Goal: Transaction & Acquisition: Purchase product/service

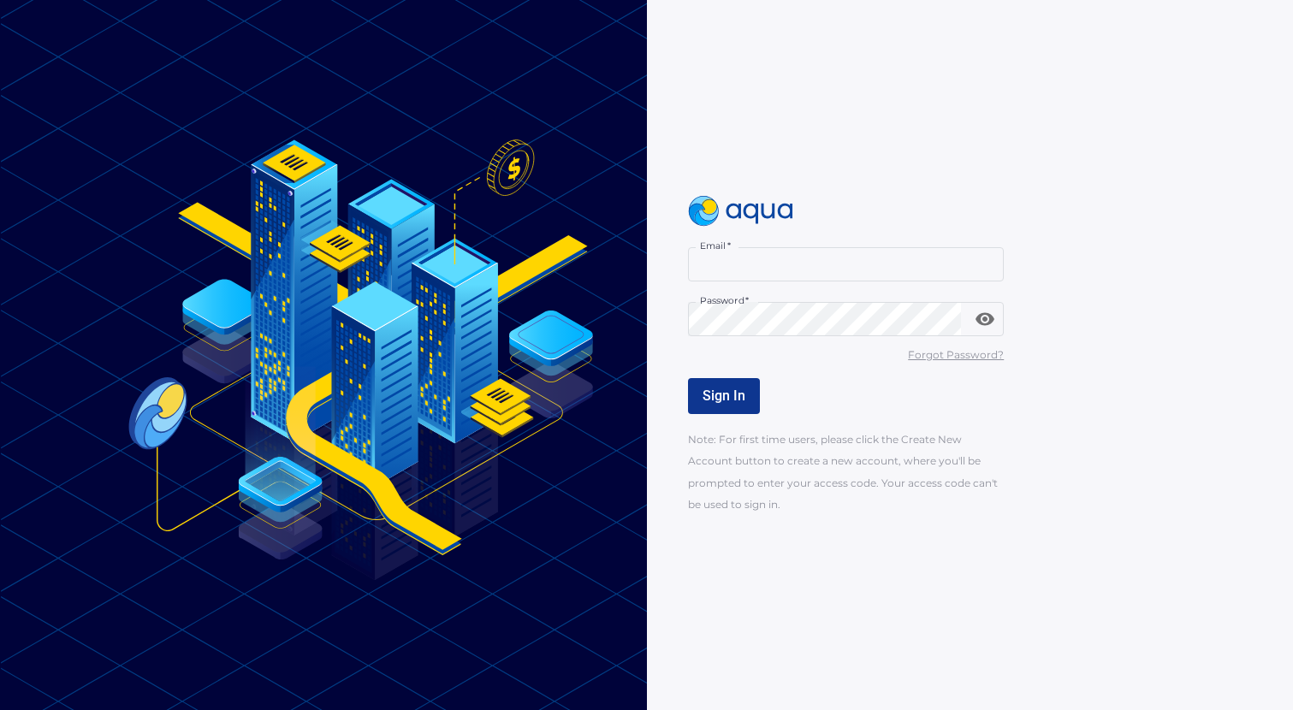
type input "**********"
click at [688, 395] on button "Sign In" at bounding box center [724, 396] width 72 height 36
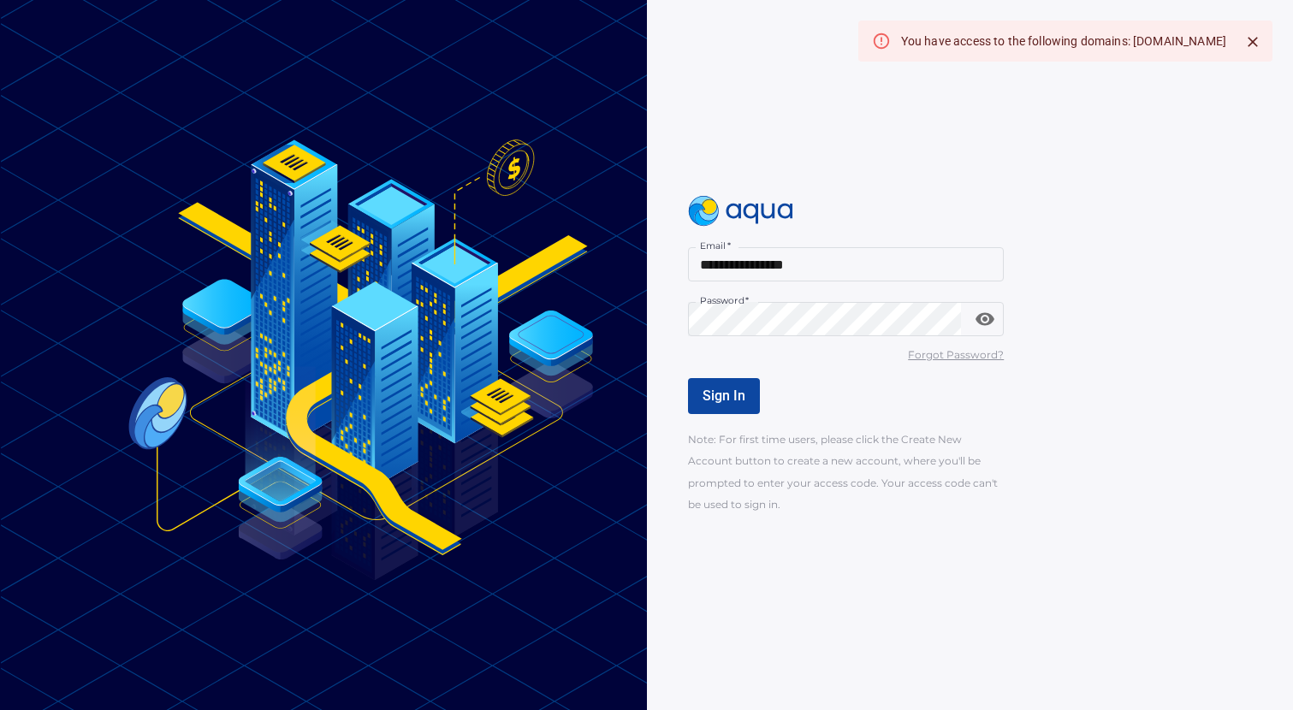
click at [1124, 43] on div "You have access to the following domains: florencecapital.investwithaqua.com" at bounding box center [1063, 41] width 325 height 31
drag, startPoint x: 1034, startPoint y: 39, endPoint x: 1247, endPoint y: 39, distance: 213.1
click at [1247, 39] on div "You have access to the following domains: florencecapital.investwithaqua.com" at bounding box center [1065, 41] width 414 height 41
copy div "florencecapital.investwithaqua.com"
drag, startPoint x: 947, startPoint y: 609, endPoint x: 510, endPoint y: 157, distance: 627.7
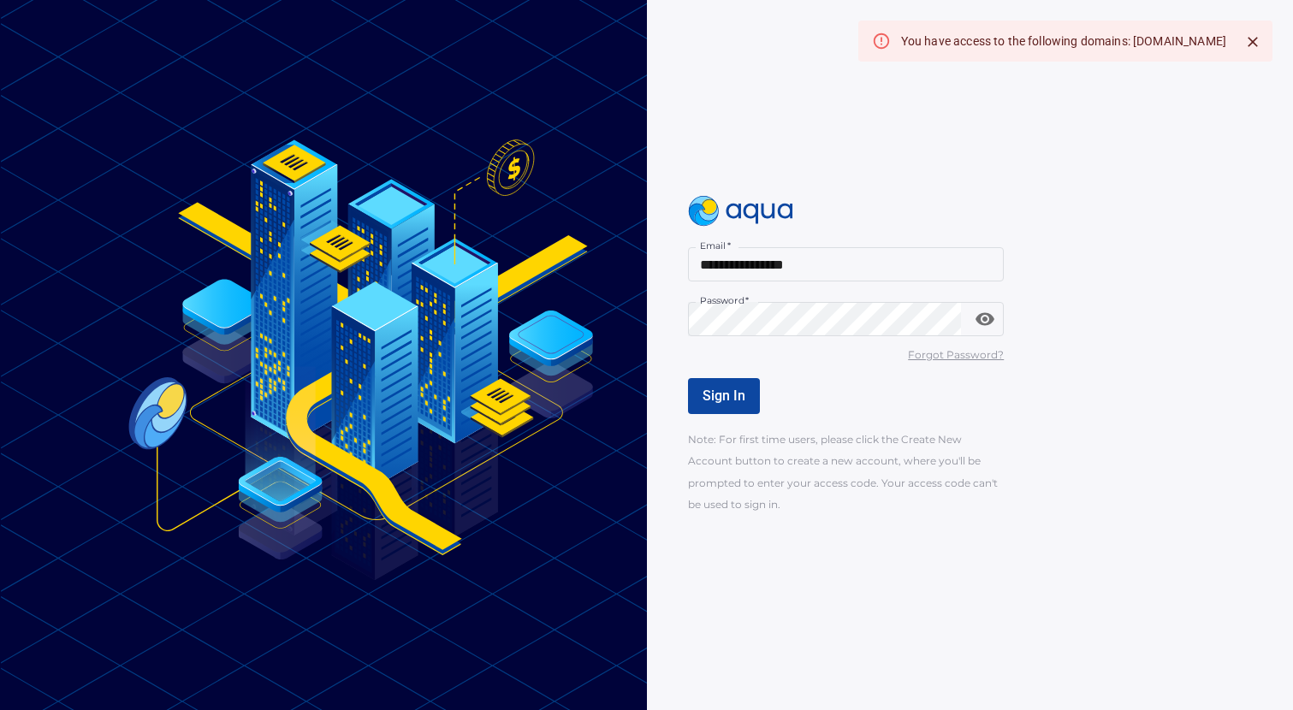
click at [948, 595] on div "**********" at bounding box center [1004, 355] width 633 height 710
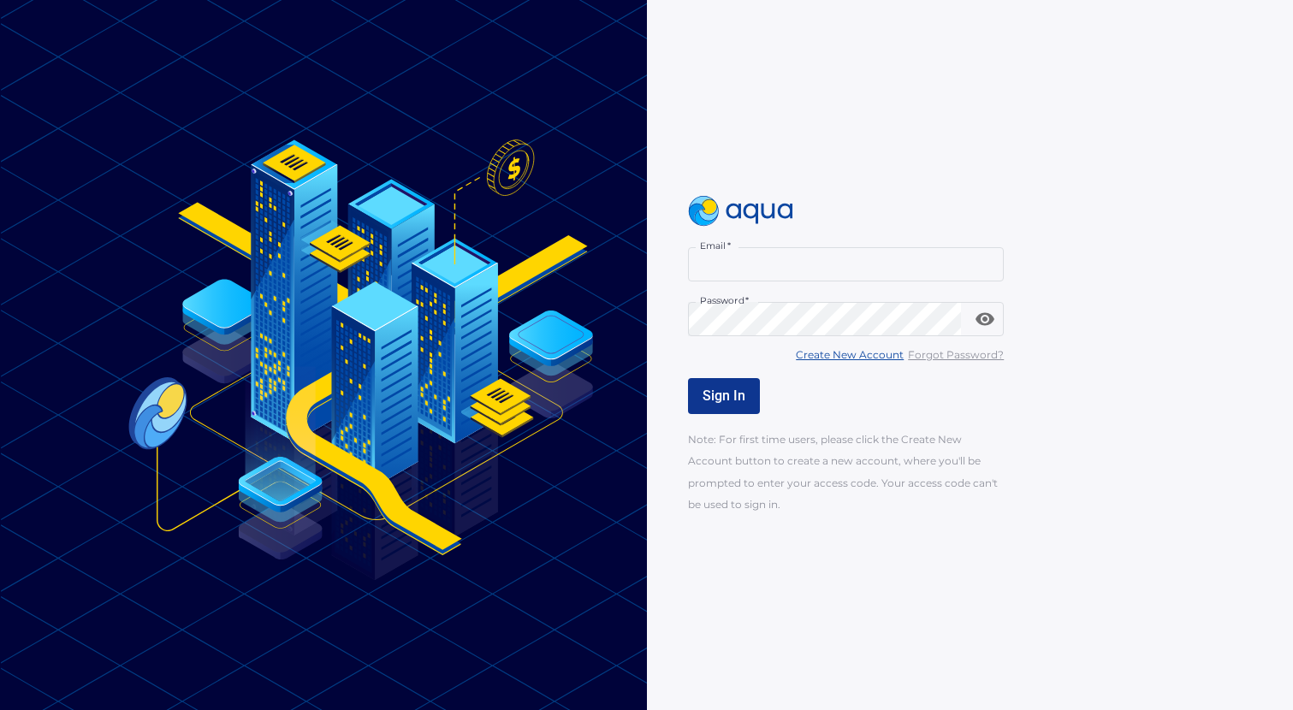
type input "**********"
click at [723, 405] on button "Sign In" at bounding box center [724, 396] width 72 height 36
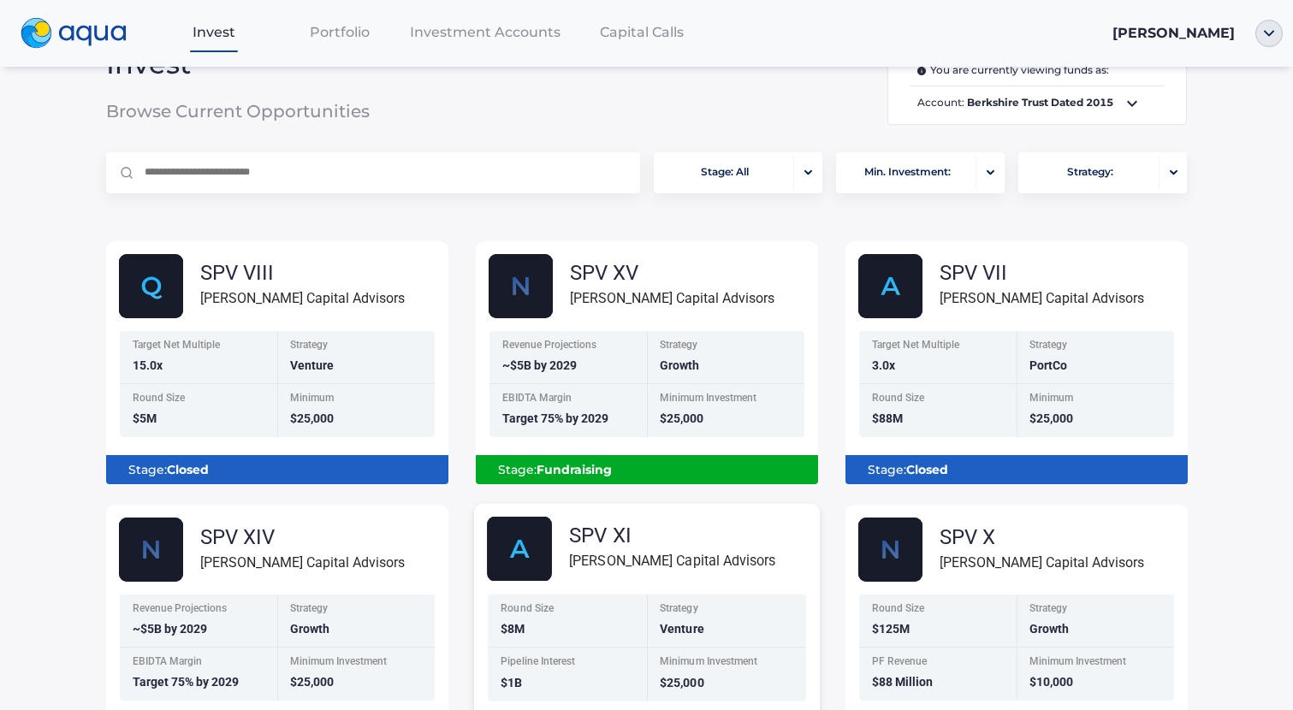
scroll to position [86, 0]
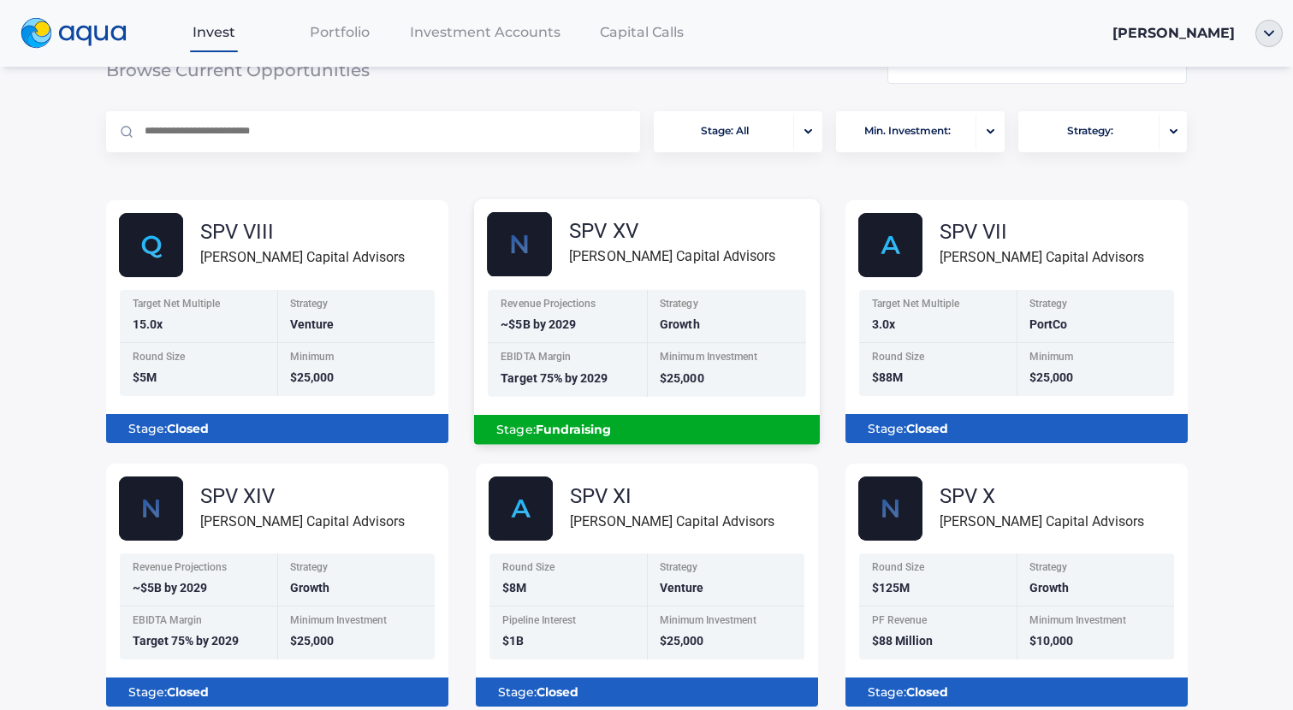
click at [653, 427] on div "Stage: Fundraising" at bounding box center [647, 429] width 318 height 29
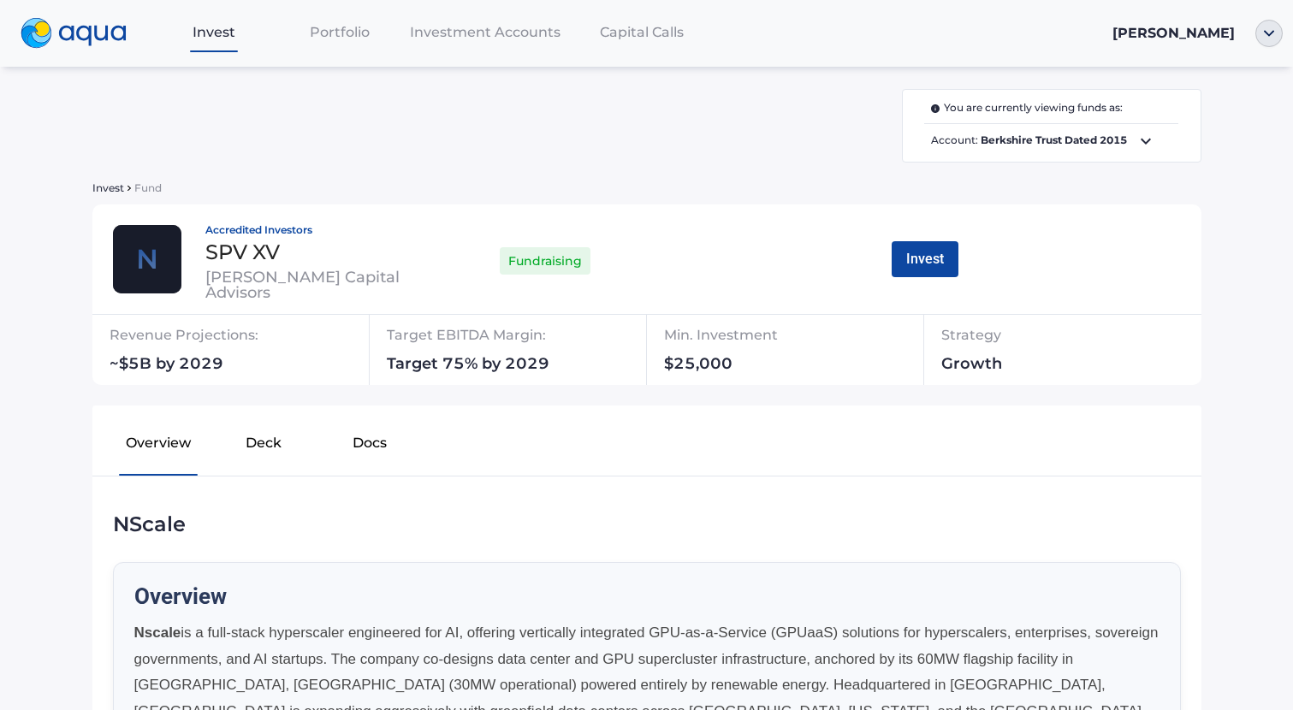
click at [1059, 141] on b "Berkshire Trust Dated 2015" at bounding box center [1054, 140] width 146 height 13
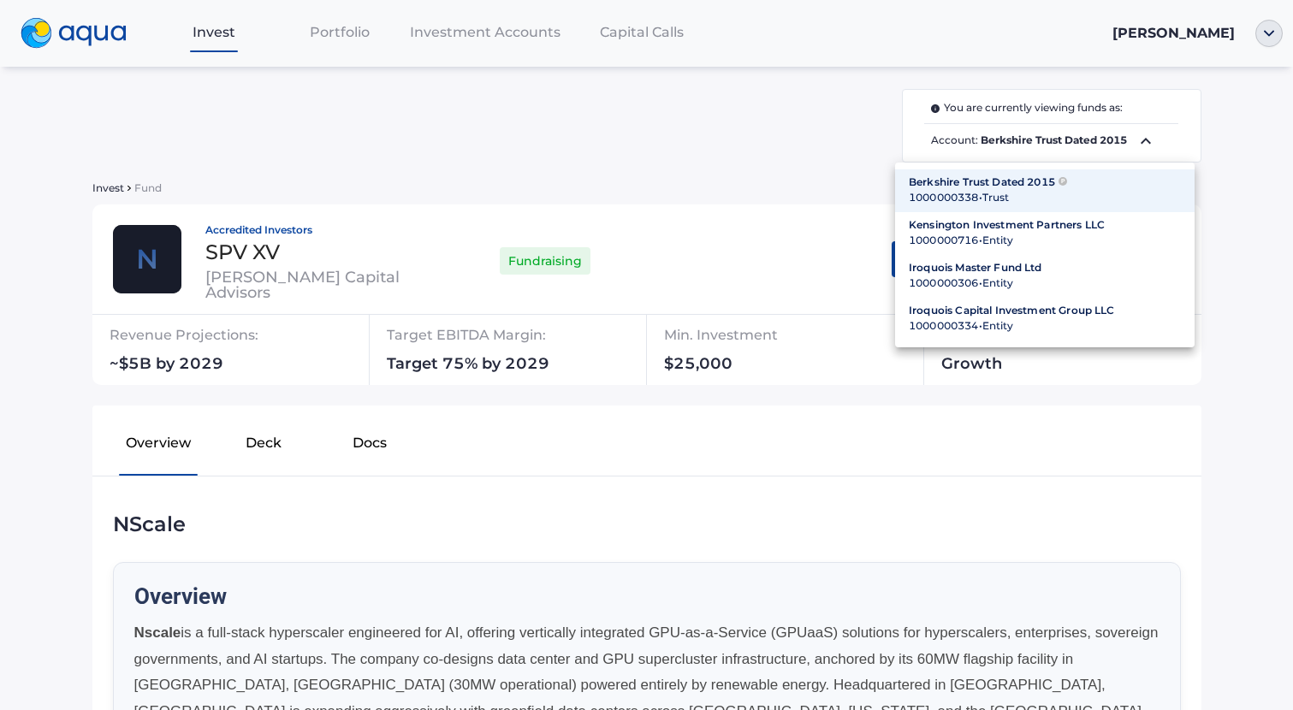
click at [986, 233] on div "1000000716 • Entity" at bounding box center [1045, 240] width 272 height 15
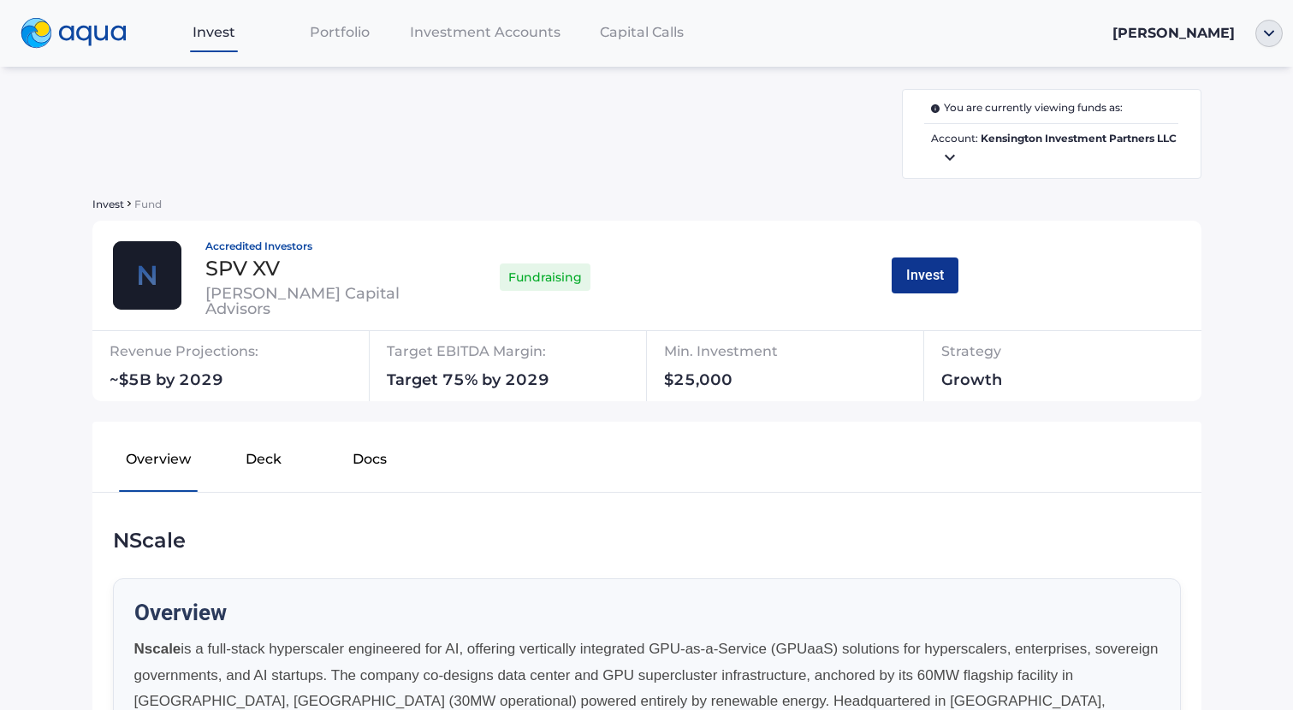
click at [917, 289] on button "Invest" at bounding box center [925, 276] width 67 height 36
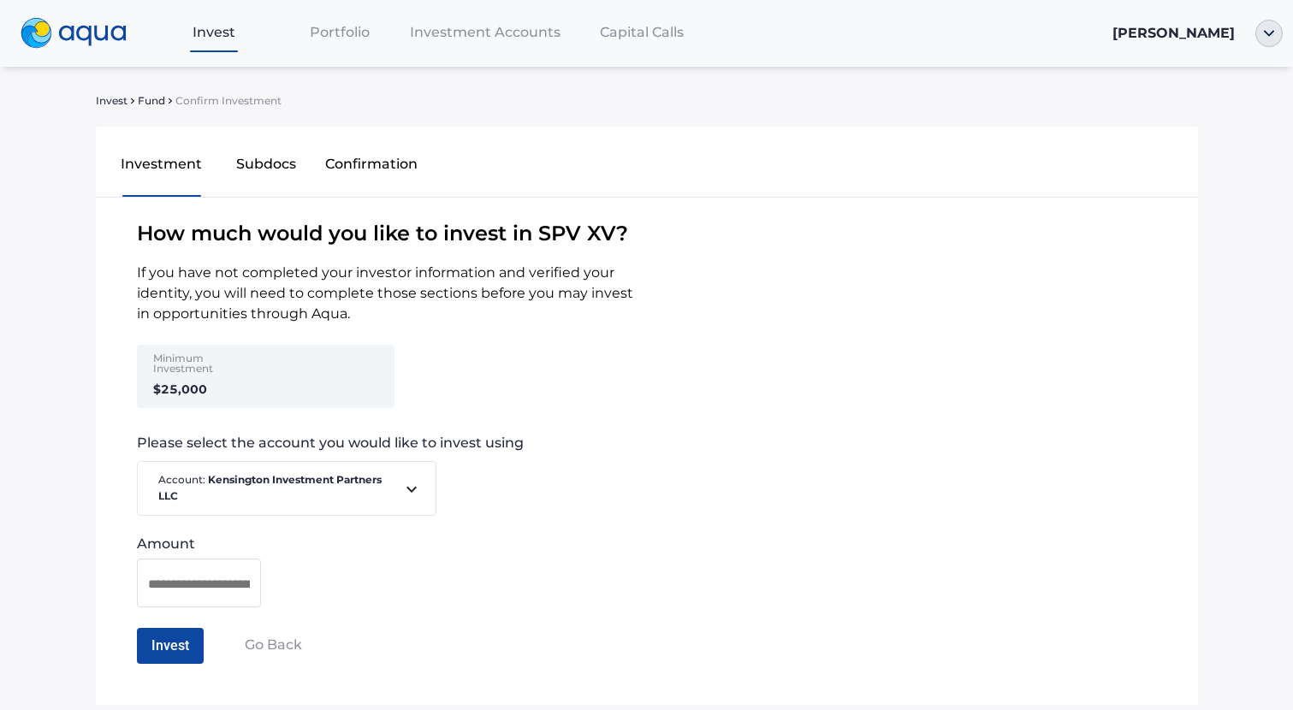
click at [197, 387] on strong "$25,000" at bounding box center [180, 389] width 54 height 15
drag, startPoint x: 203, startPoint y: 388, endPoint x: 134, endPoint y: 388, distance: 69.3
click at [140, 388] on div "Minimum Investment $25,000" at bounding box center [206, 376] width 133 height 63
drag, startPoint x: 134, startPoint y: 388, endPoint x: 224, endPoint y: 390, distance: 90.8
click at [224, 390] on div "Minimum Investment $25,000" at bounding box center [206, 376] width 133 height 63
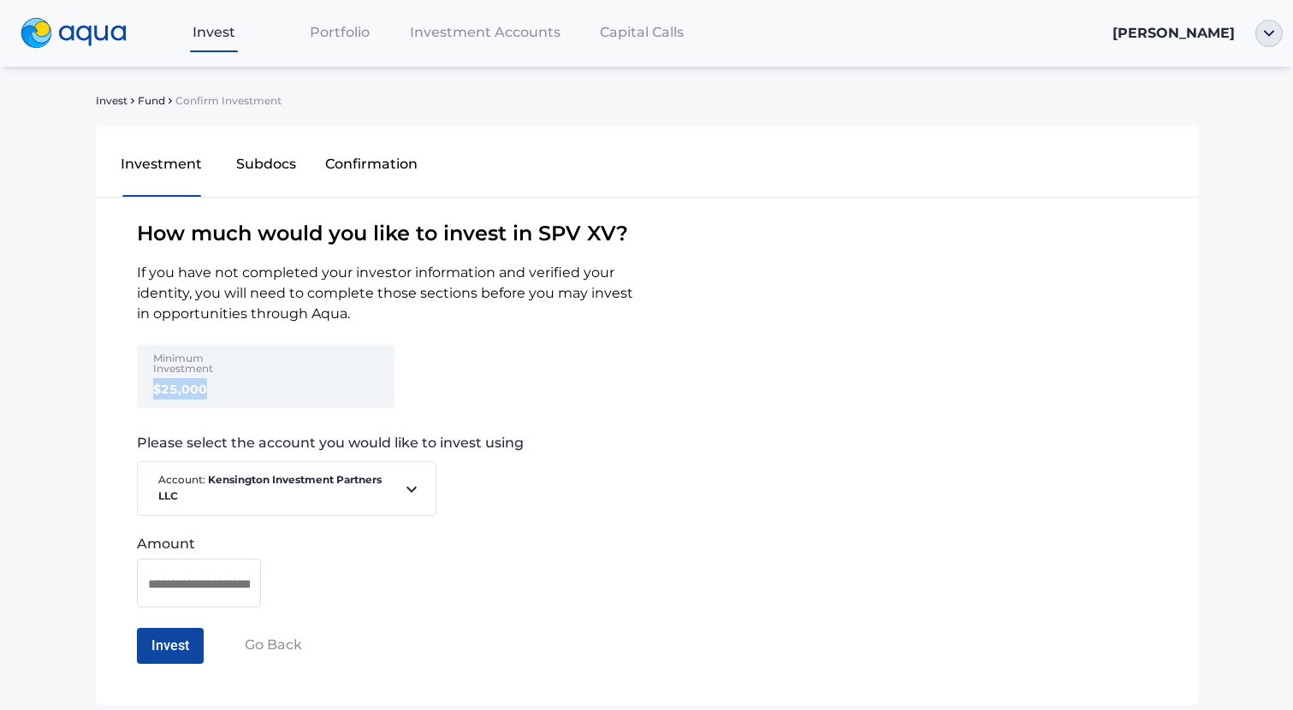
drag, startPoint x: 206, startPoint y: 390, endPoint x: 111, endPoint y: 393, distance: 95.0
click at [111, 393] on div "Minimum Investment $25,000" at bounding box center [310, 383] width 428 height 77
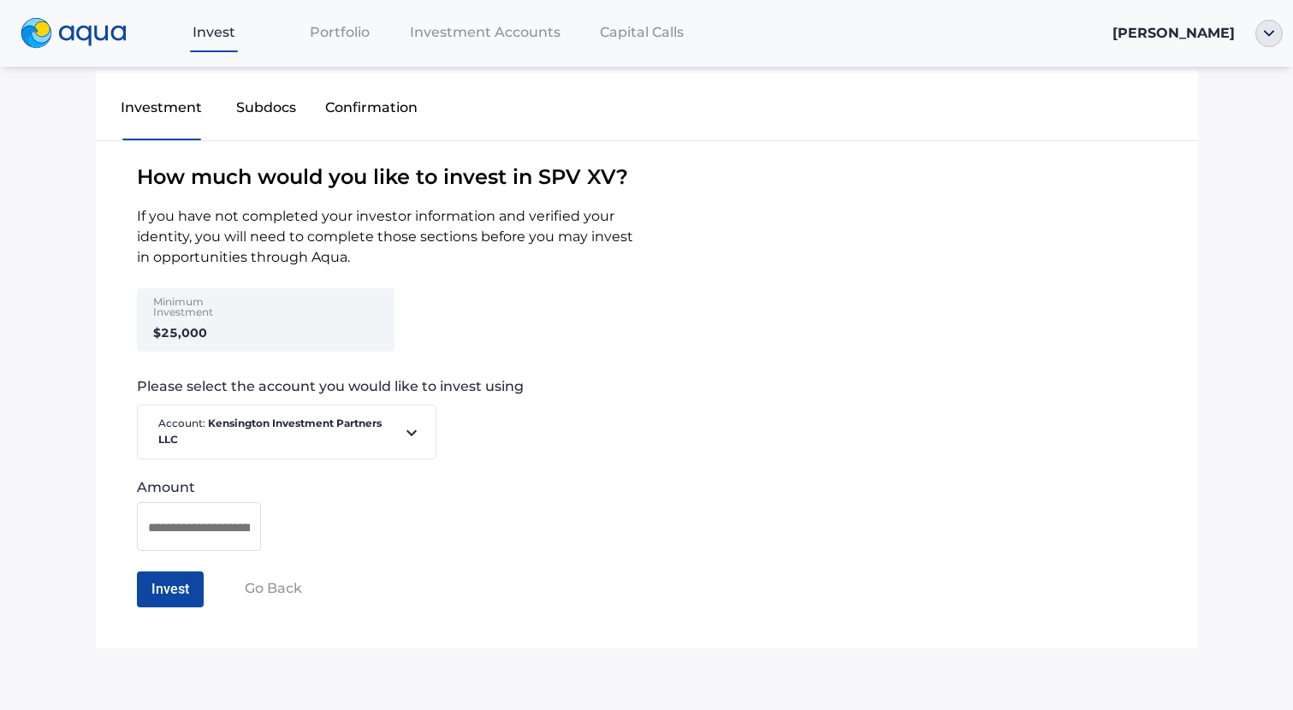
click at [139, 510] on div at bounding box center [199, 526] width 124 height 49
click at [157, 529] on input at bounding box center [199, 527] width 102 height 21
type input "********"
click at [160, 593] on button "Invest" at bounding box center [170, 590] width 67 height 36
click at [172, 581] on button "Confirm Investment" at bounding box center [212, 590] width 151 height 36
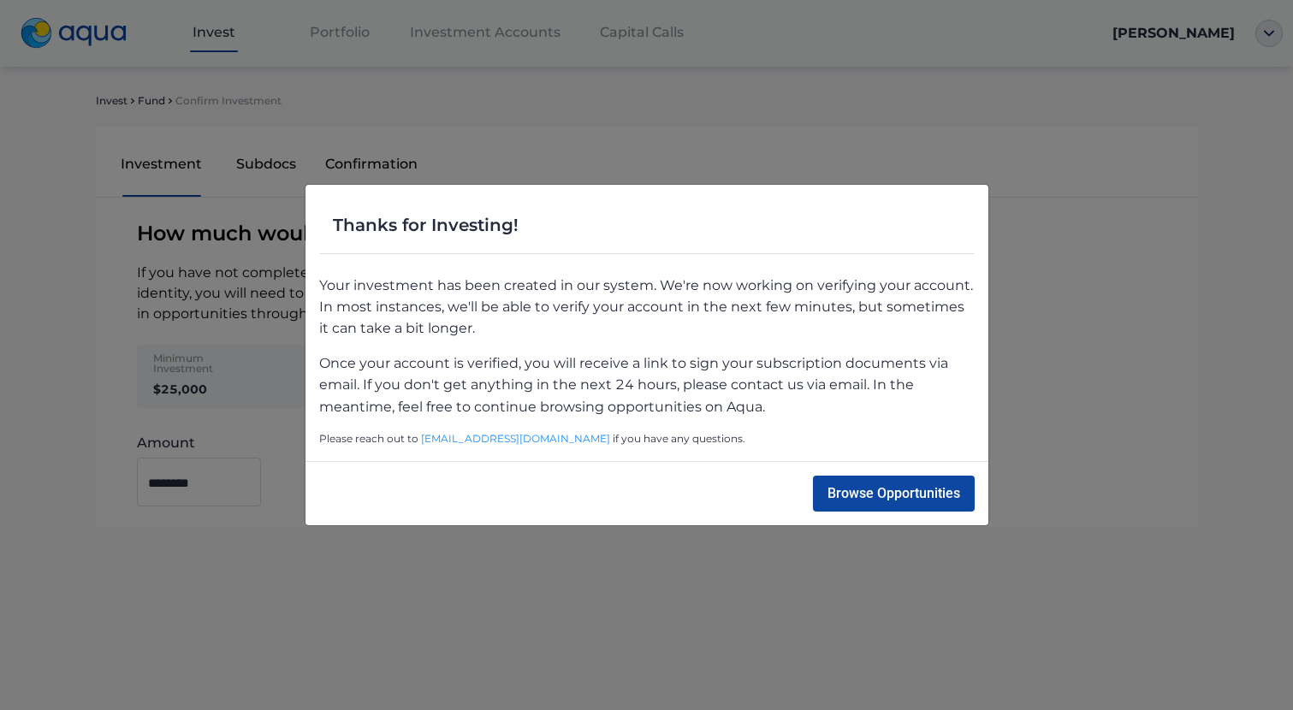
scroll to position [0, 0]
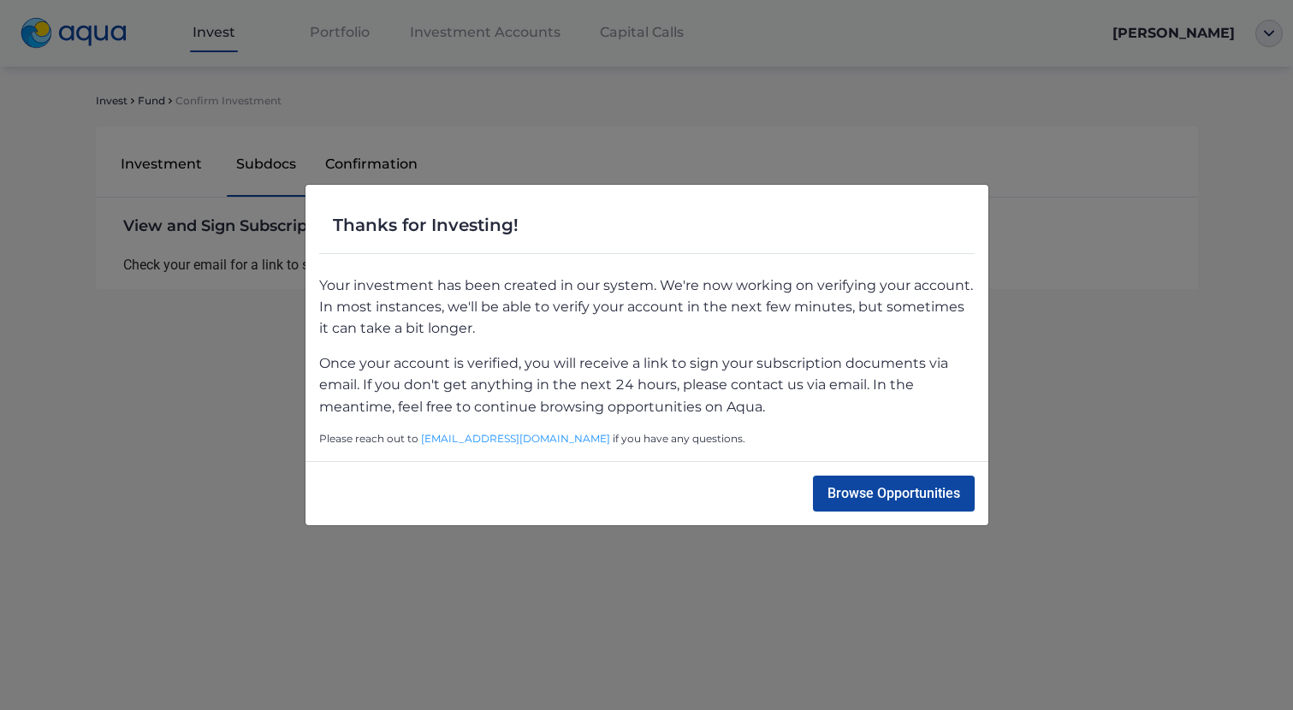
drag, startPoint x: 850, startPoint y: 503, endPoint x: 813, endPoint y: 507, distance: 37.0
click at [850, 503] on button "Browse Opportunities" at bounding box center [894, 494] width 162 height 36
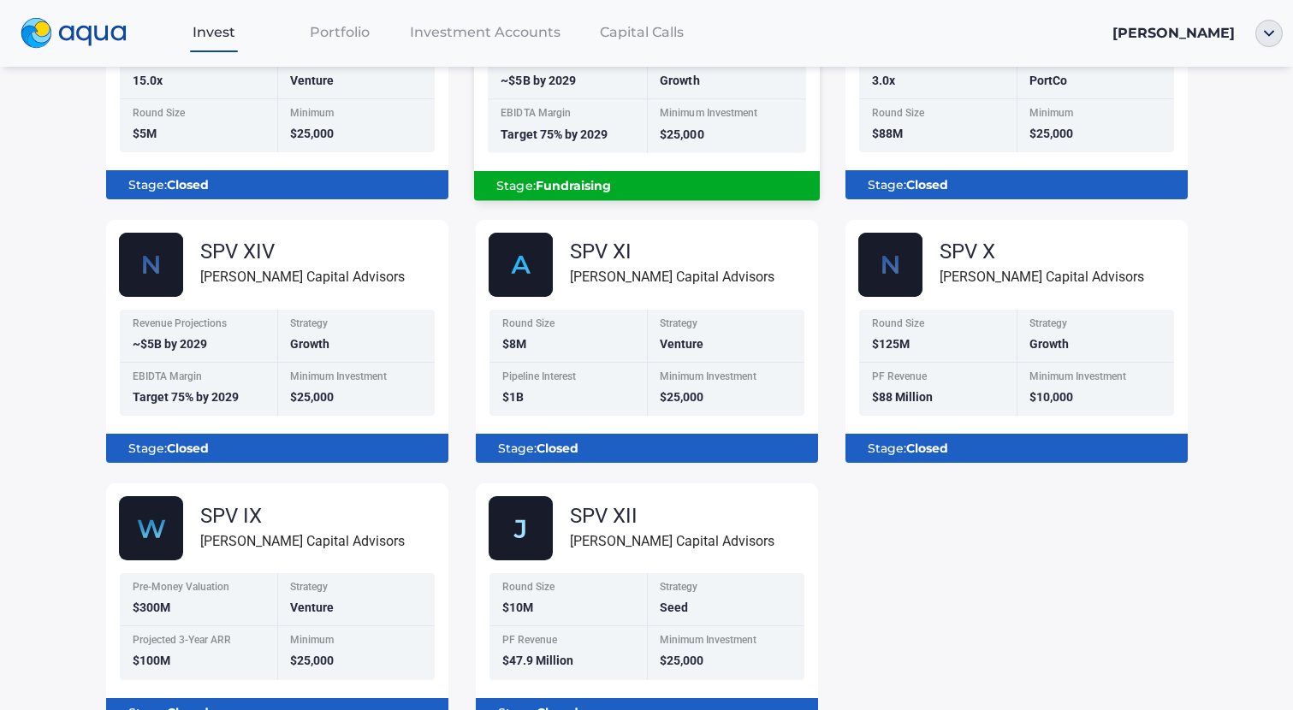
scroll to position [404, 0]
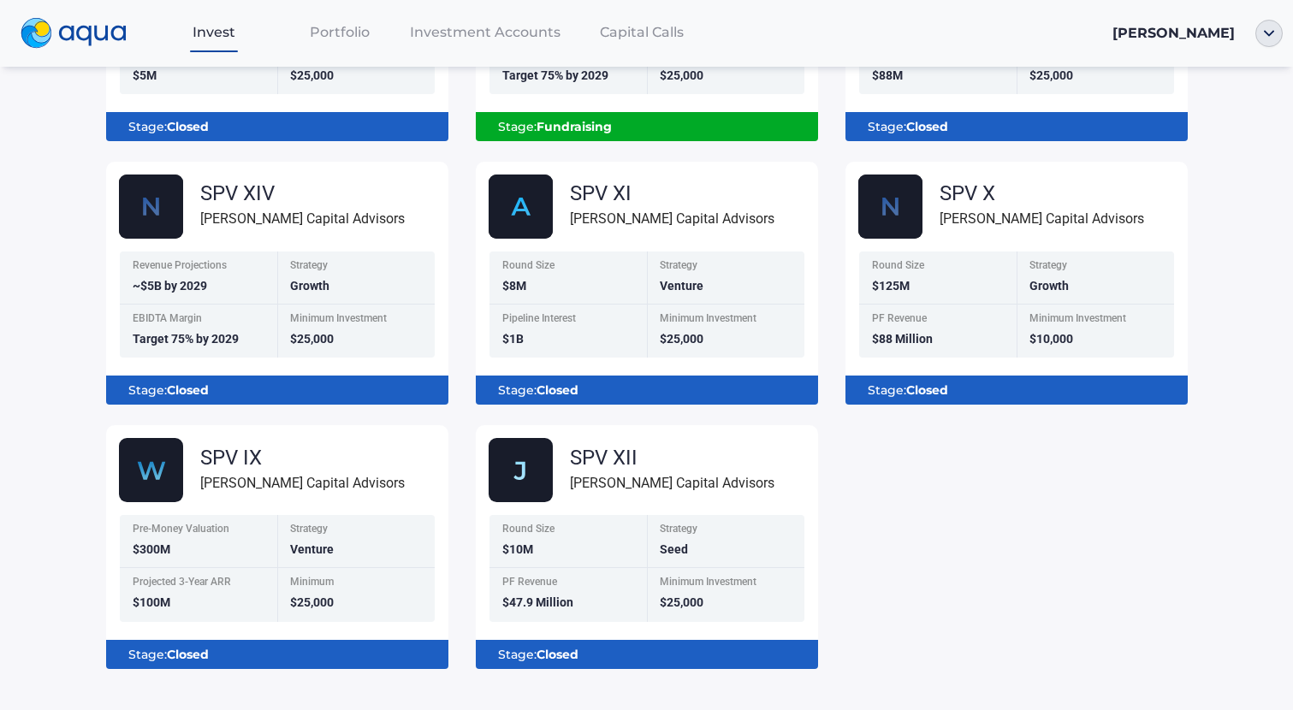
click at [1018, 515] on div "SPV VIII [PERSON_NAME] Capital Advisors Target Net Multiple 15.0x Strategy Vent…" at bounding box center [646, 274] width 1109 height 792
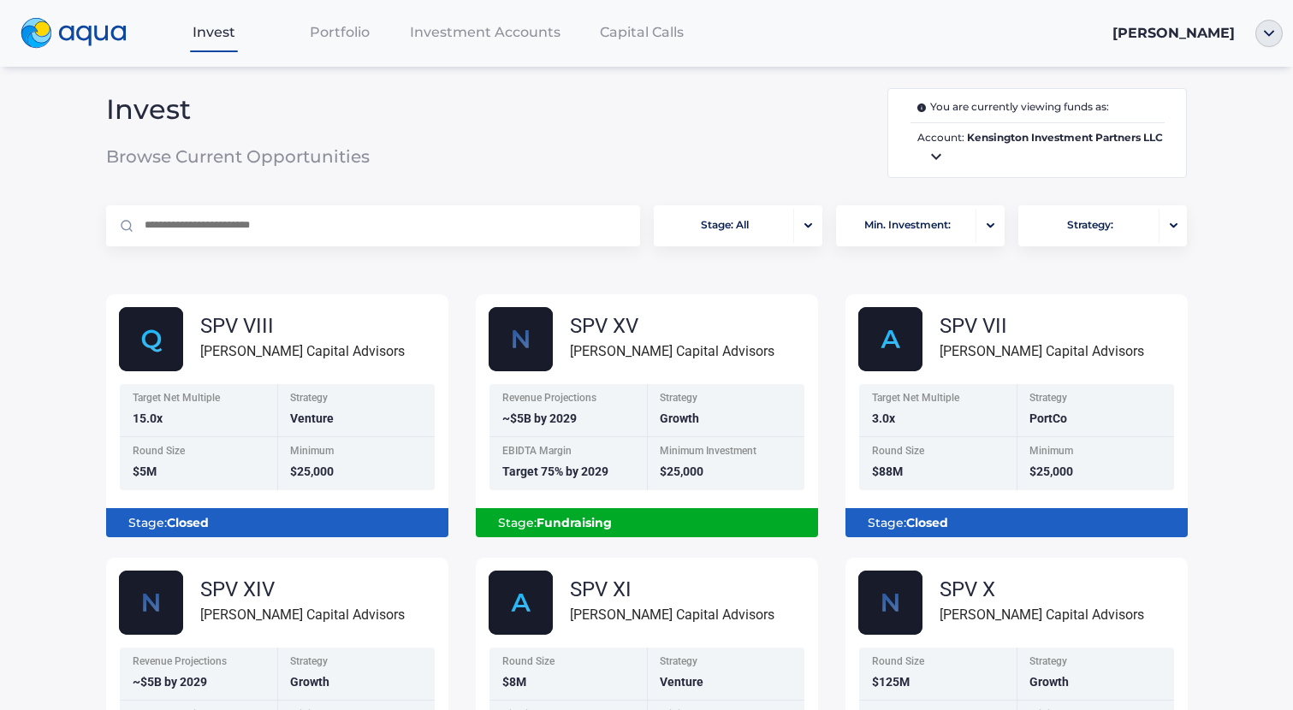
scroll to position [0, 0]
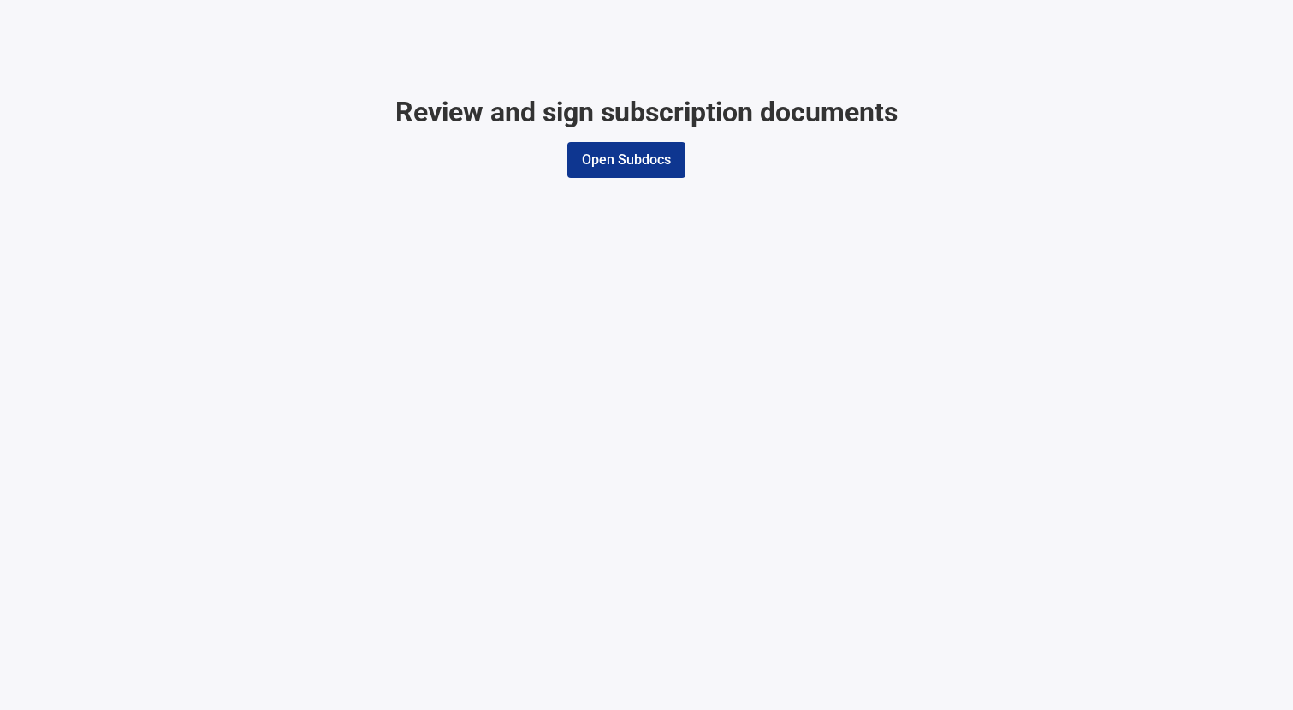
click at [597, 168] on button "Open Subdocs" at bounding box center [626, 160] width 118 height 36
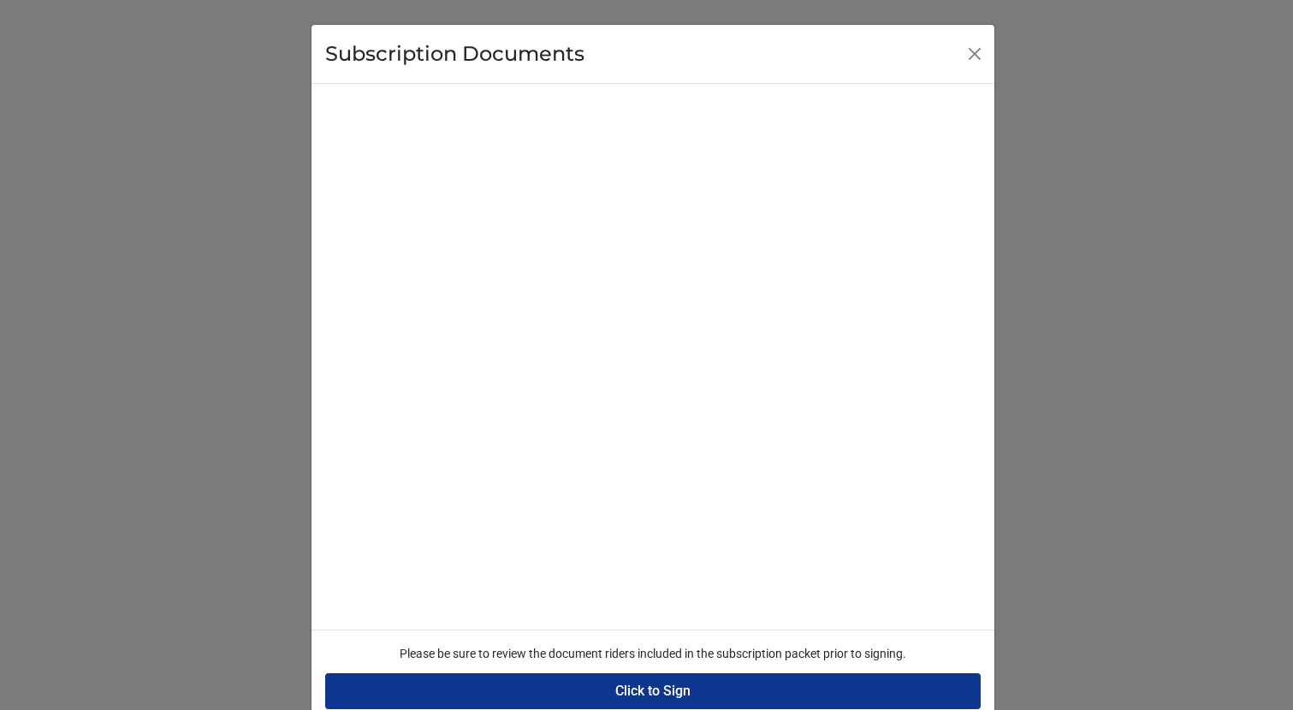
click at [644, 692] on button "Click to Sign" at bounding box center [653, 692] width 656 height 36
